Goal: Task Accomplishment & Management: Use online tool/utility

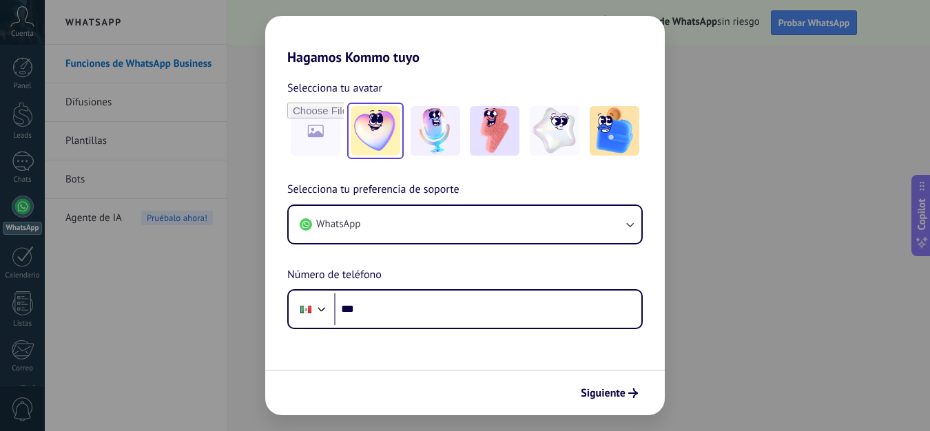
click at [379, 126] on img at bounding box center [376, 131] width 50 height 50
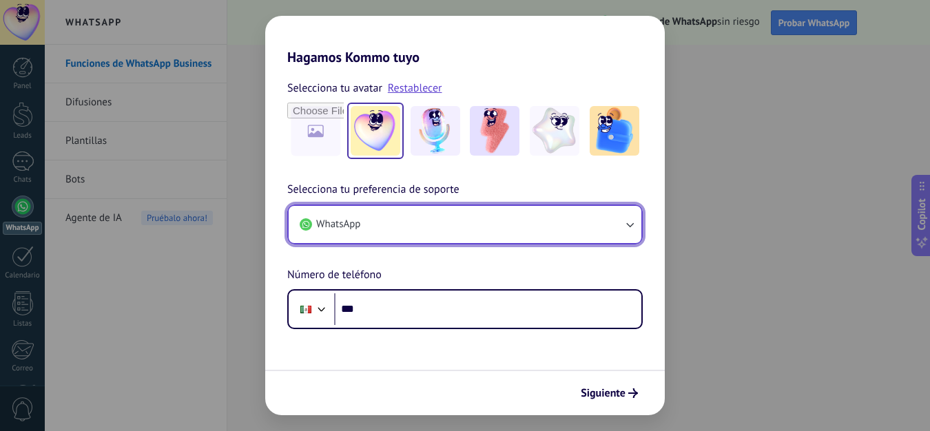
click at [462, 232] on button "WhatsApp" at bounding box center [465, 224] width 353 height 37
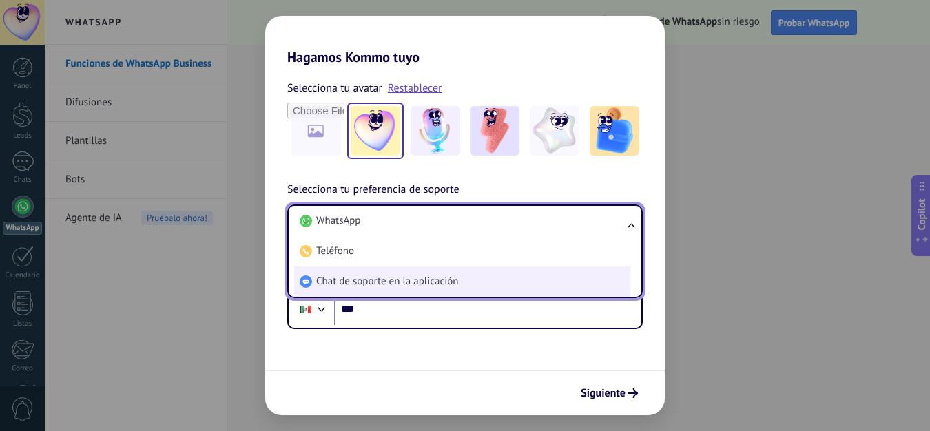
click at [464, 272] on li "Chat de soporte en la aplicación" at bounding box center [462, 282] width 336 height 30
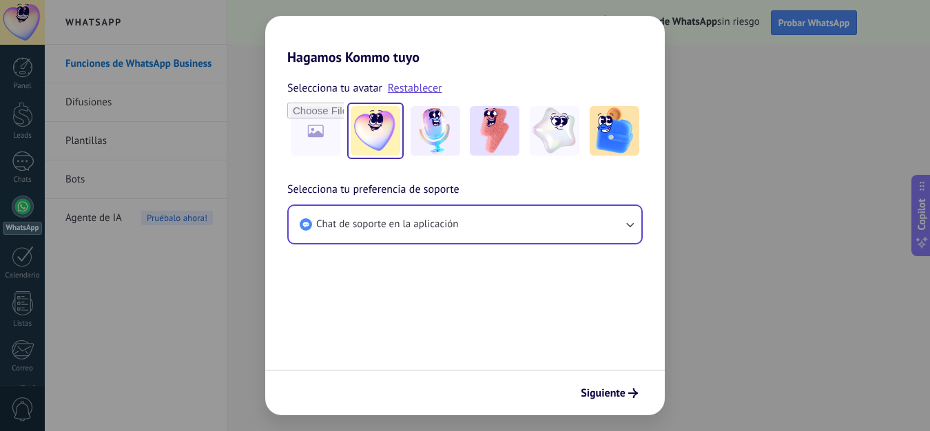
drag, startPoint x: 606, startPoint y: 381, endPoint x: 607, endPoint y: 413, distance: 31.7
drag, startPoint x: 607, startPoint y: 413, endPoint x: 566, endPoint y: 387, distance: 48.0
click at [567, 387] on div "Siguiente" at bounding box center [465, 392] width 400 height 45
click at [596, 395] on span "Siguiente" at bounding box center [603, 394] width 45 height 10
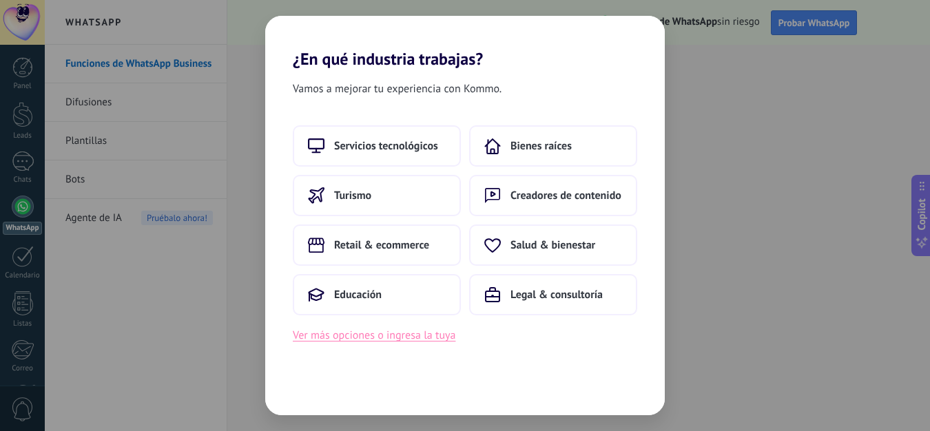
click at [395, 338] on button "Ver más opciones o ingresa la tuya" at bounding box center [374, 336] width 163 height 18
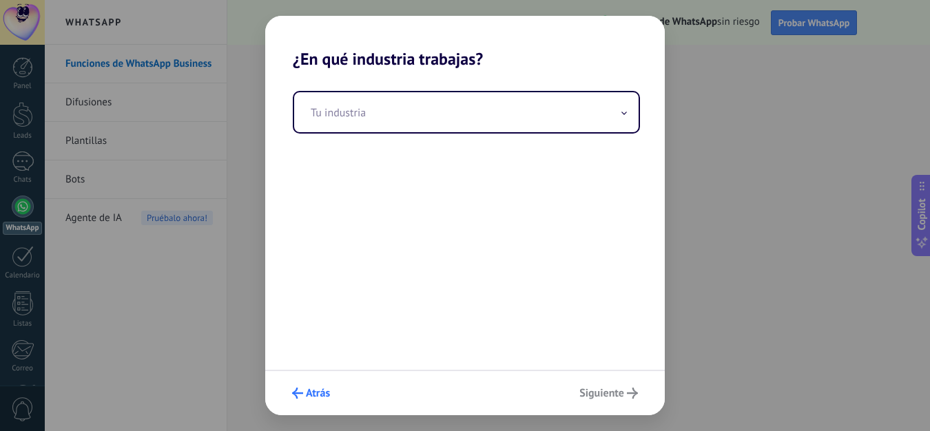
click at [291, 391] on button "Atrás" at bounding box center [311, 393] width 50 height 23
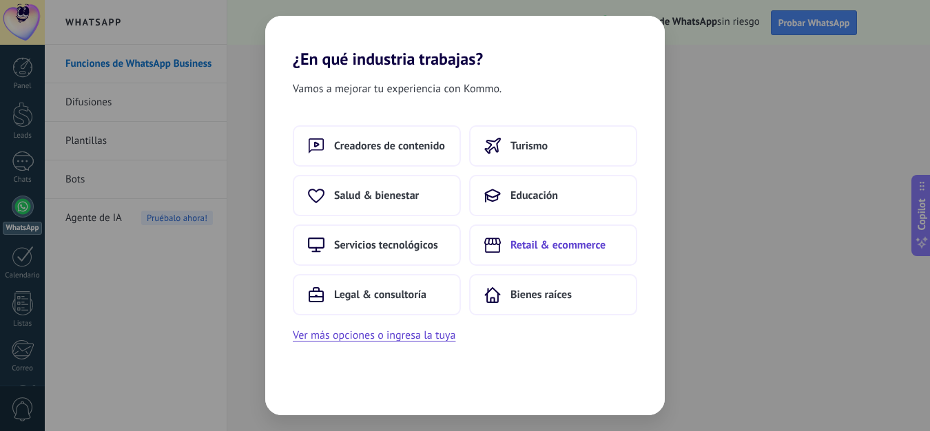
click at [559, 247] on span "Retail & ecommerce" at bounding box center [557, 245] width 95 height 14
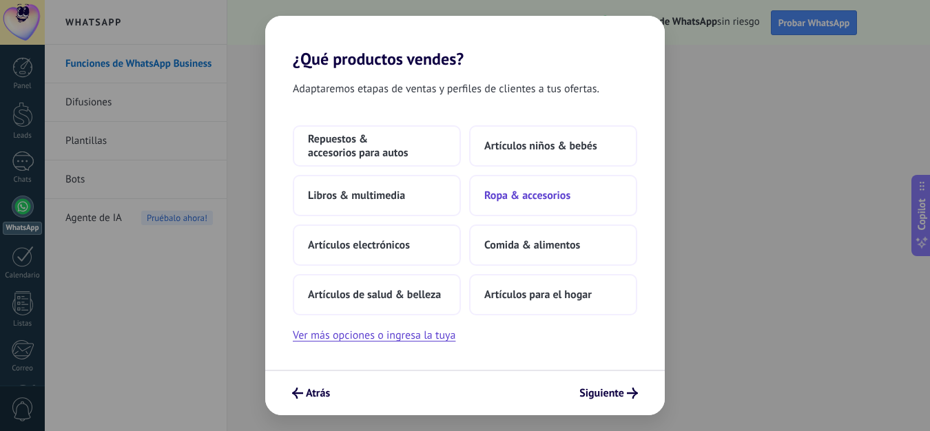
click at [530, 211] on button "Ropa & accesorios" at bounding box center [553, 195] width 168 height 41
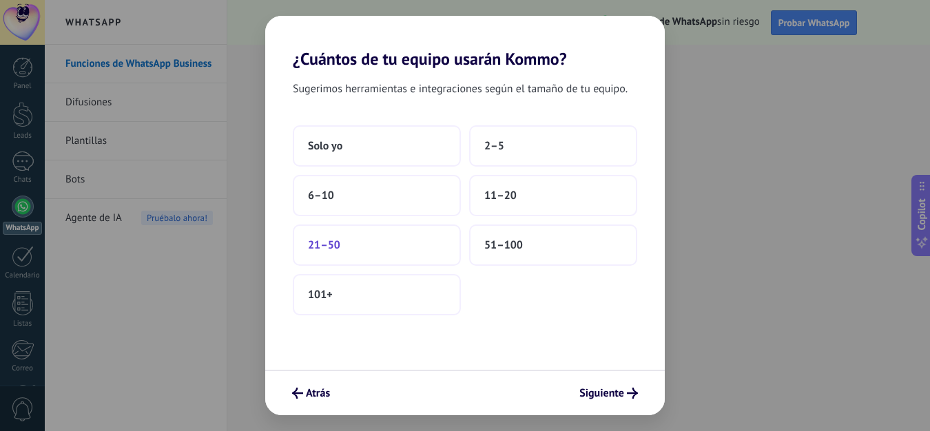
click at [401, 248] on button "21–50" at bounding box center [377, 245] width 168 height 41
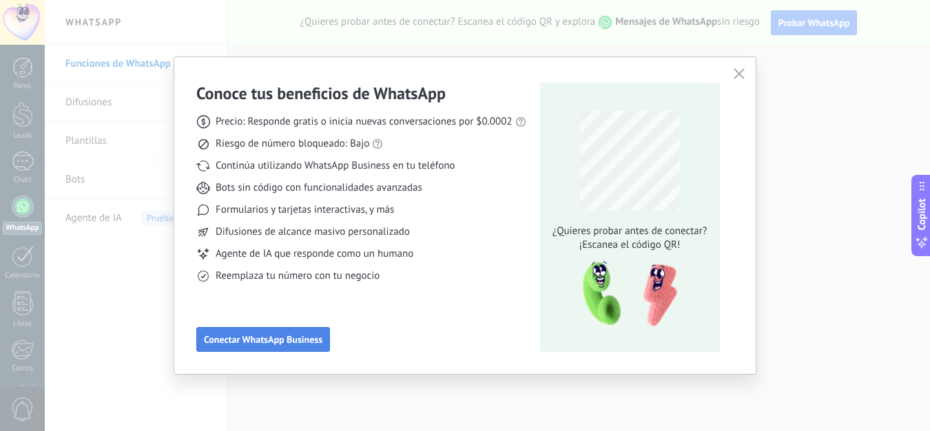
click at [300, 330] on button "Conectar WhatsApp Business" at bounding box center [263, 339] width 134 height 25
